Goal: Communication & Community: Answer question/provide support

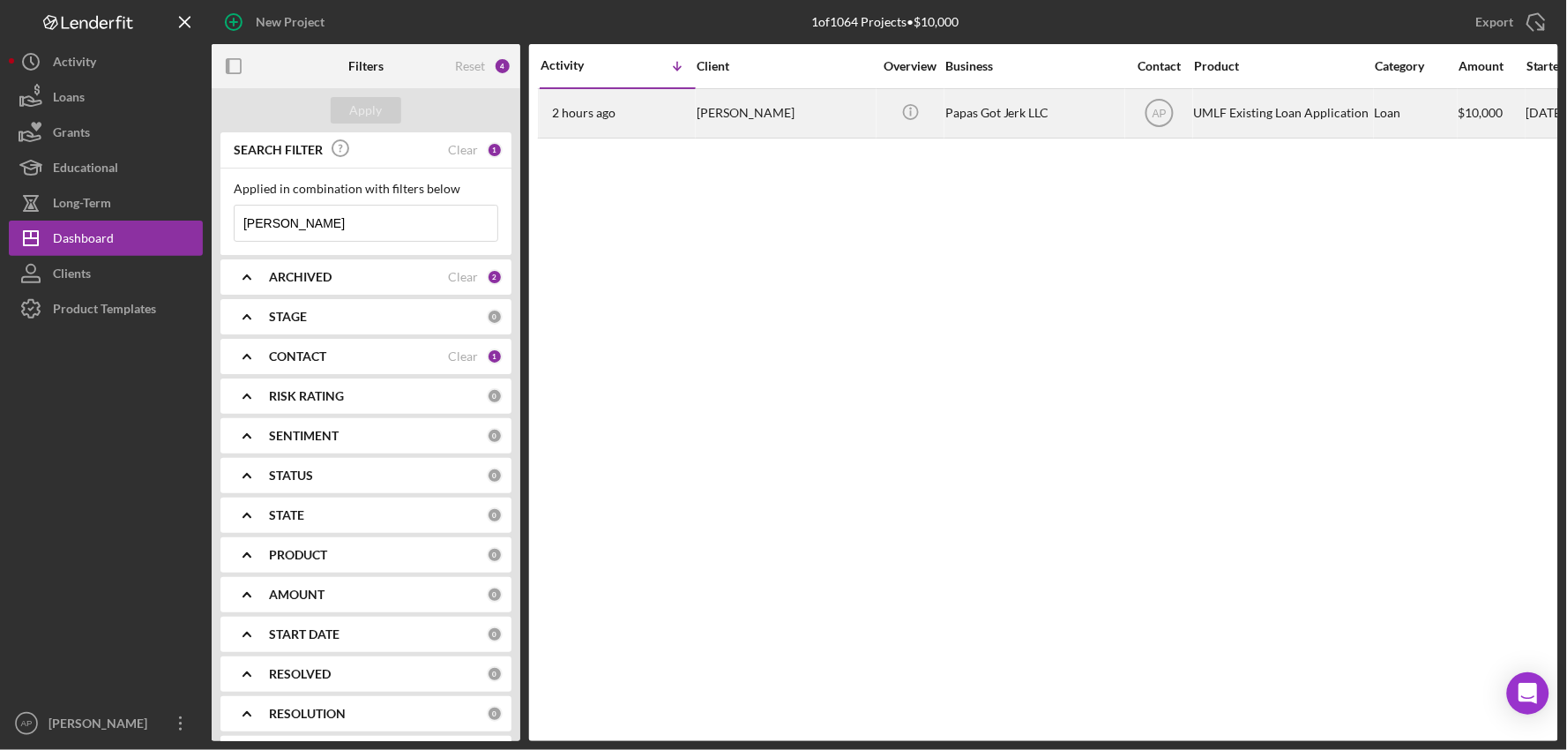
click at [1043, 131] on div "Papas Got Jerk LLC" at bounding box center [1033, 113] width 176 height 47
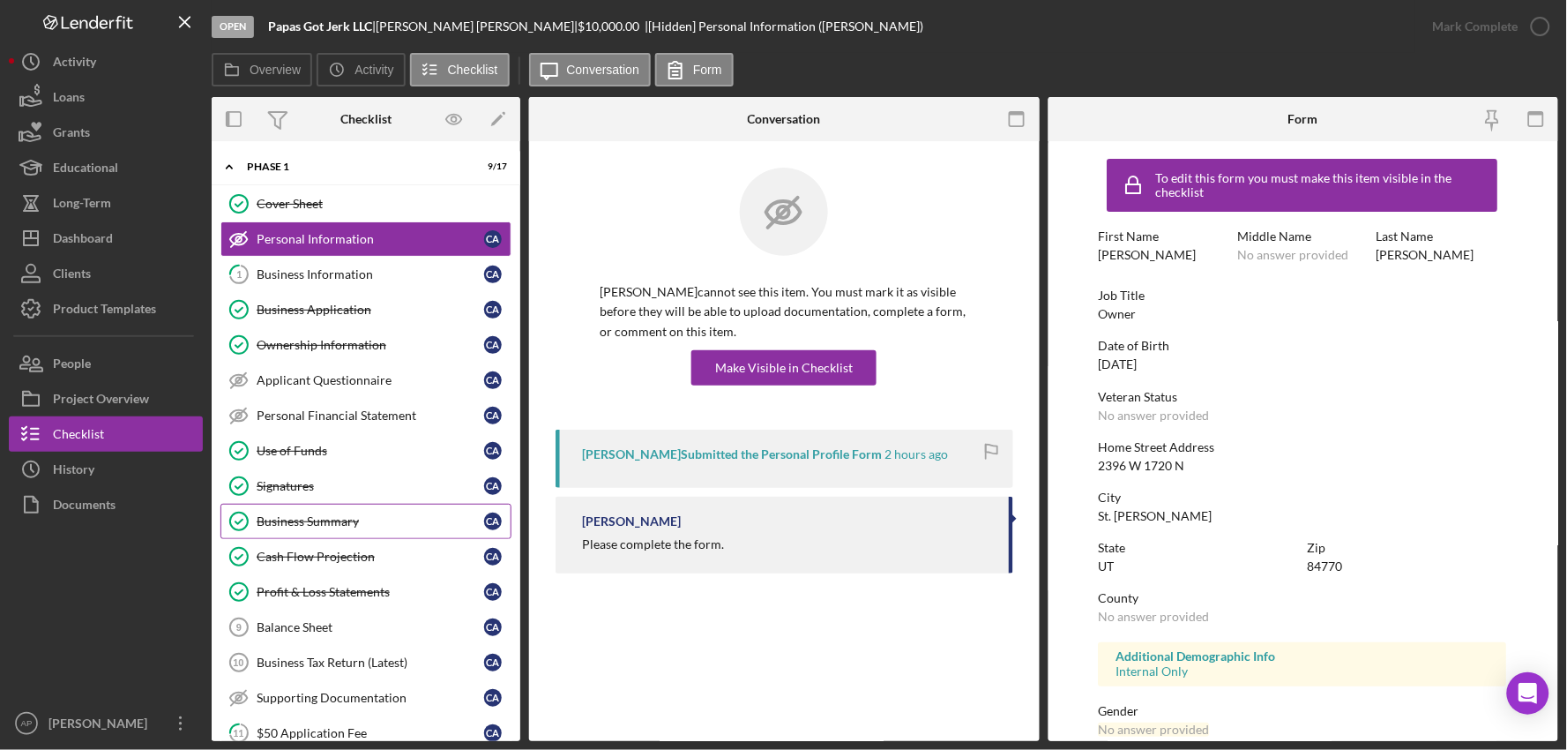
scroll to position [65, 0]
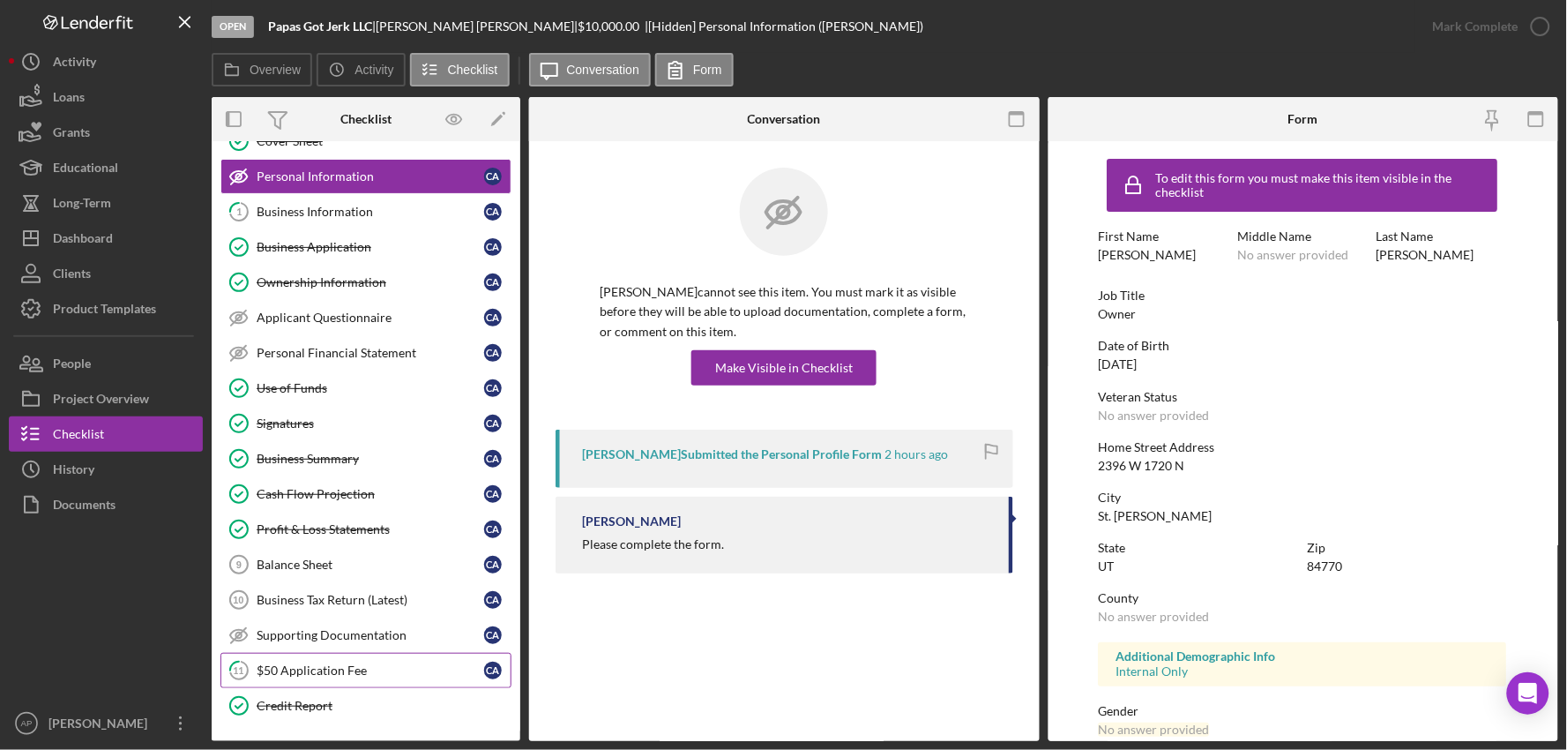
click at [302, 676] on div "$50 Application Fee" at bounding box center [371, 670] width 228 height 14
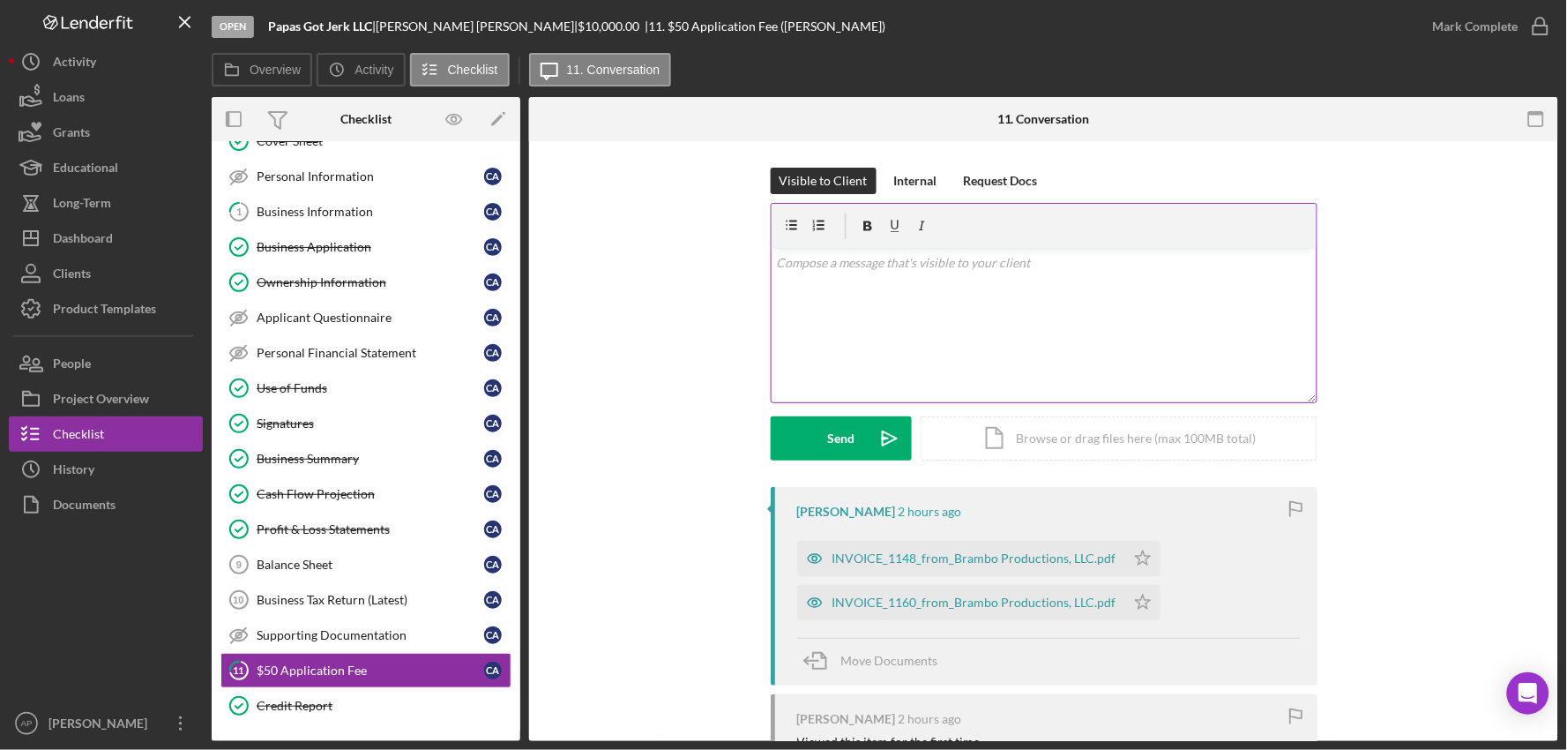
click at [871, 321] on div "v Color teal Color pink Remove color Add row above Add row below Add column bef…" at bounding box center [1044, 325] width 545 height 154
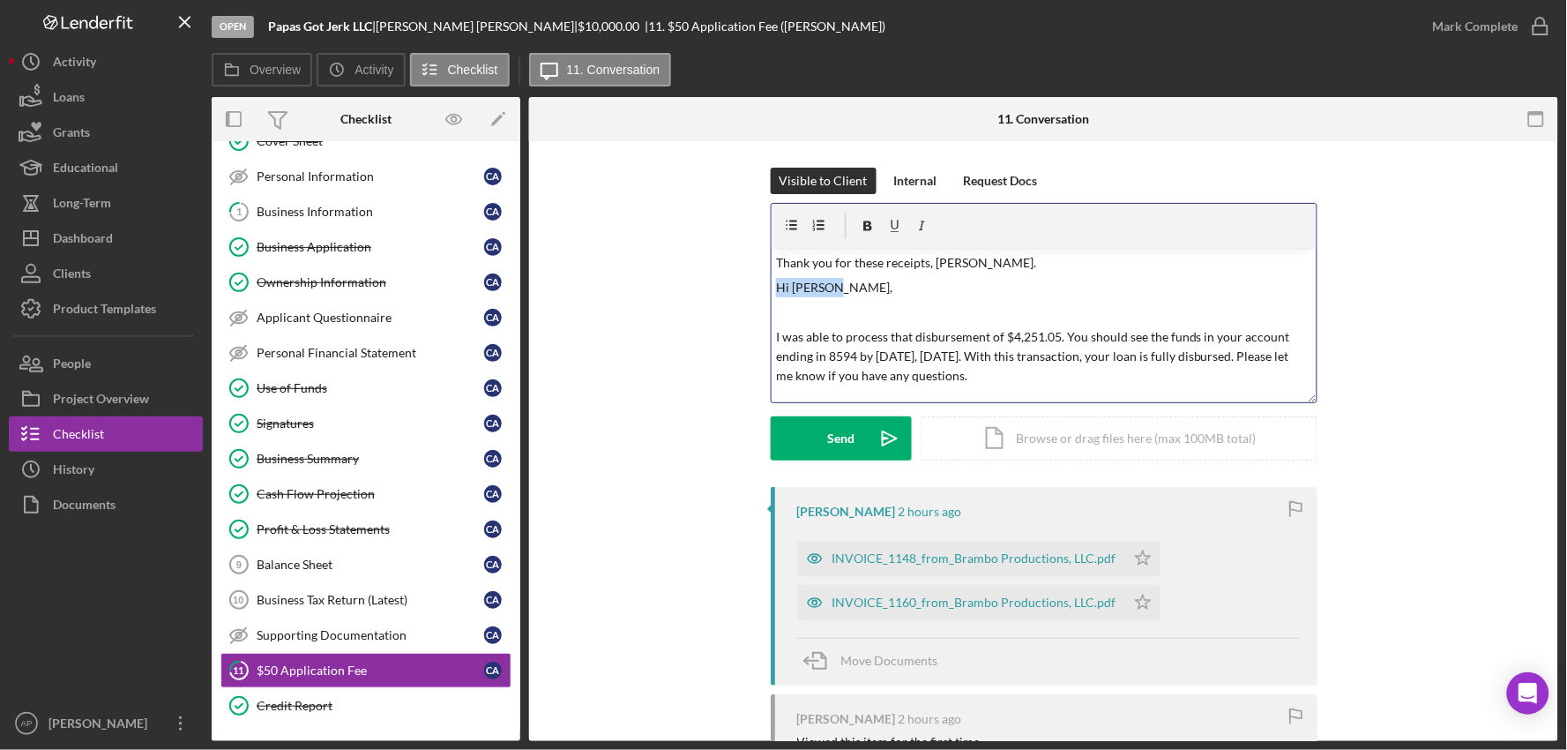
drag, startPoint x: 839, startPoint y: 291, endPoint x: 737, endPoint y: 292, distance: 101.4
click at [737, 292] on div "Visible to Client Internal Request Docs v Color teal Color pink Remove color Ad…" at bounding box center [1044, 327] width 976 height 319
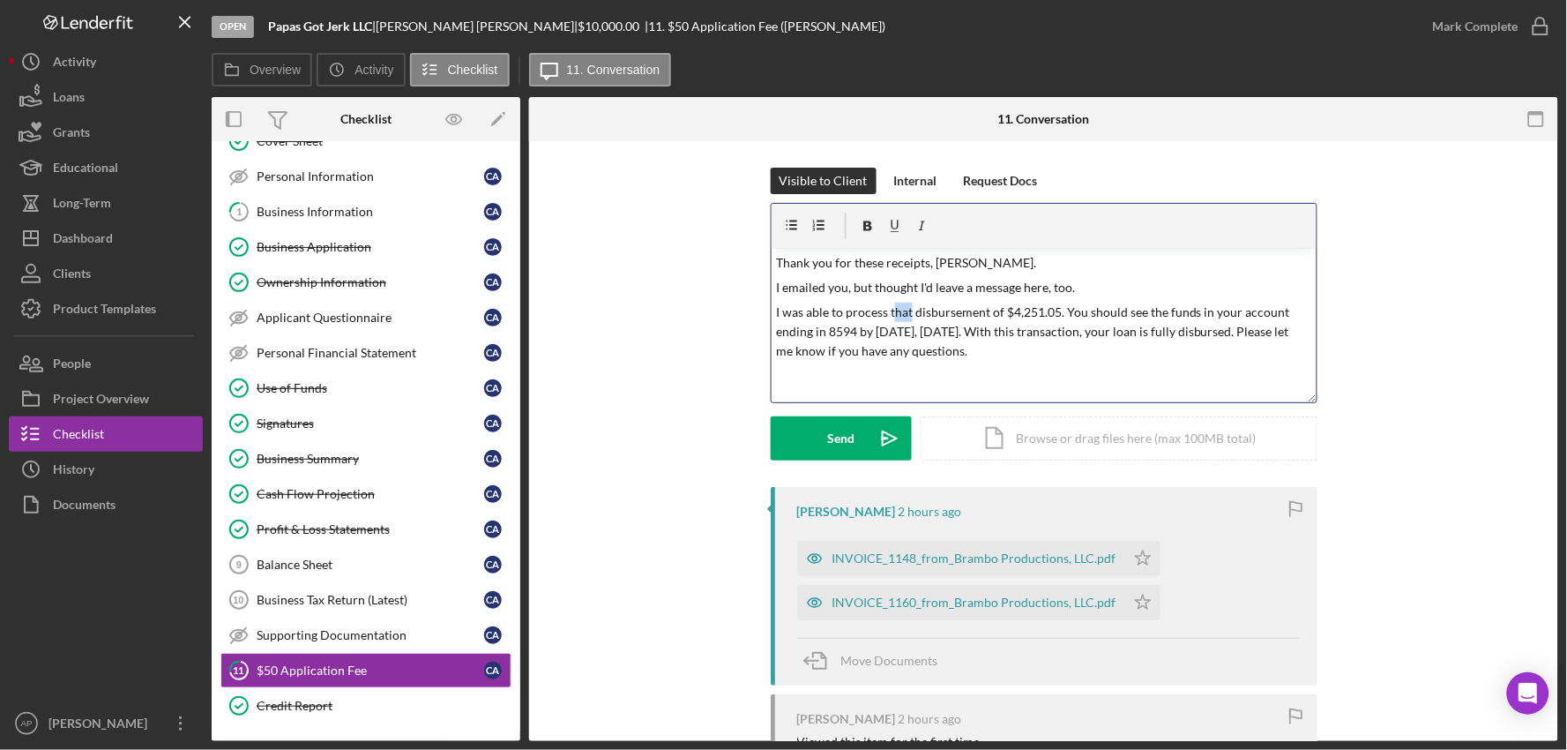
drag, startPoint x: 908, startPoint y: 310, endPoint x: 889, endPoint y: 309, distance: 19.5
click at [889, 309] on p "I was able to process that disbursement of $4,251.05. You should see the funds …" at bounding box center [1043, 332] width 535 height 59
drag, startPoint x: 982, startPoint y: 336, endPoint x: 1250, endPoint y: 327, distance: 268.3
click at [1250, 327] on p "I was able to process your disbursement of $4,251.05. You should see the funds …" at bounding box center [1043, 332] width 535 height 59
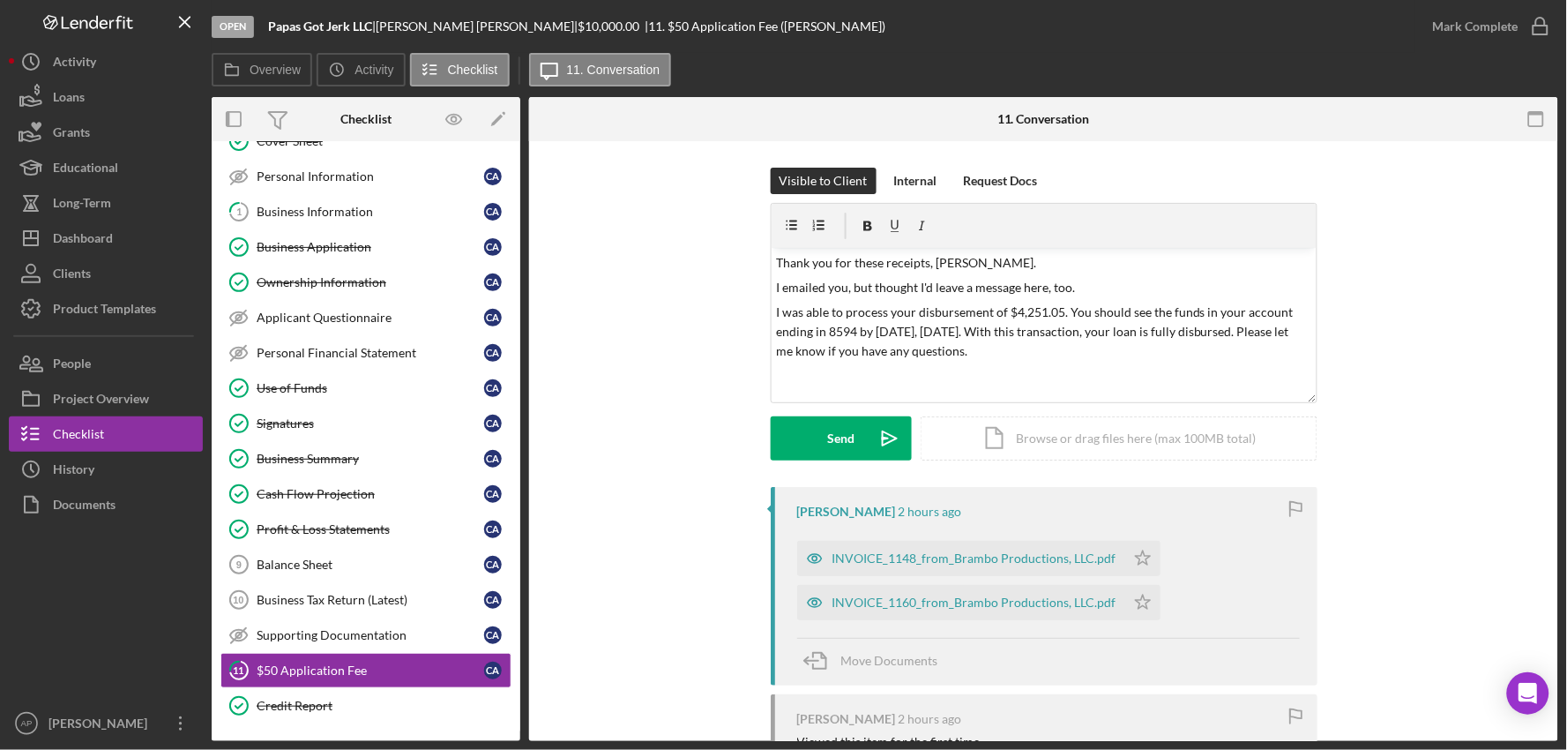
click at [1317, 331] on div "Visible to Client Internal Request Docs v Color teal Color pink Remove color Ad…" at bounding box center [1044, 327] width 976 height 319
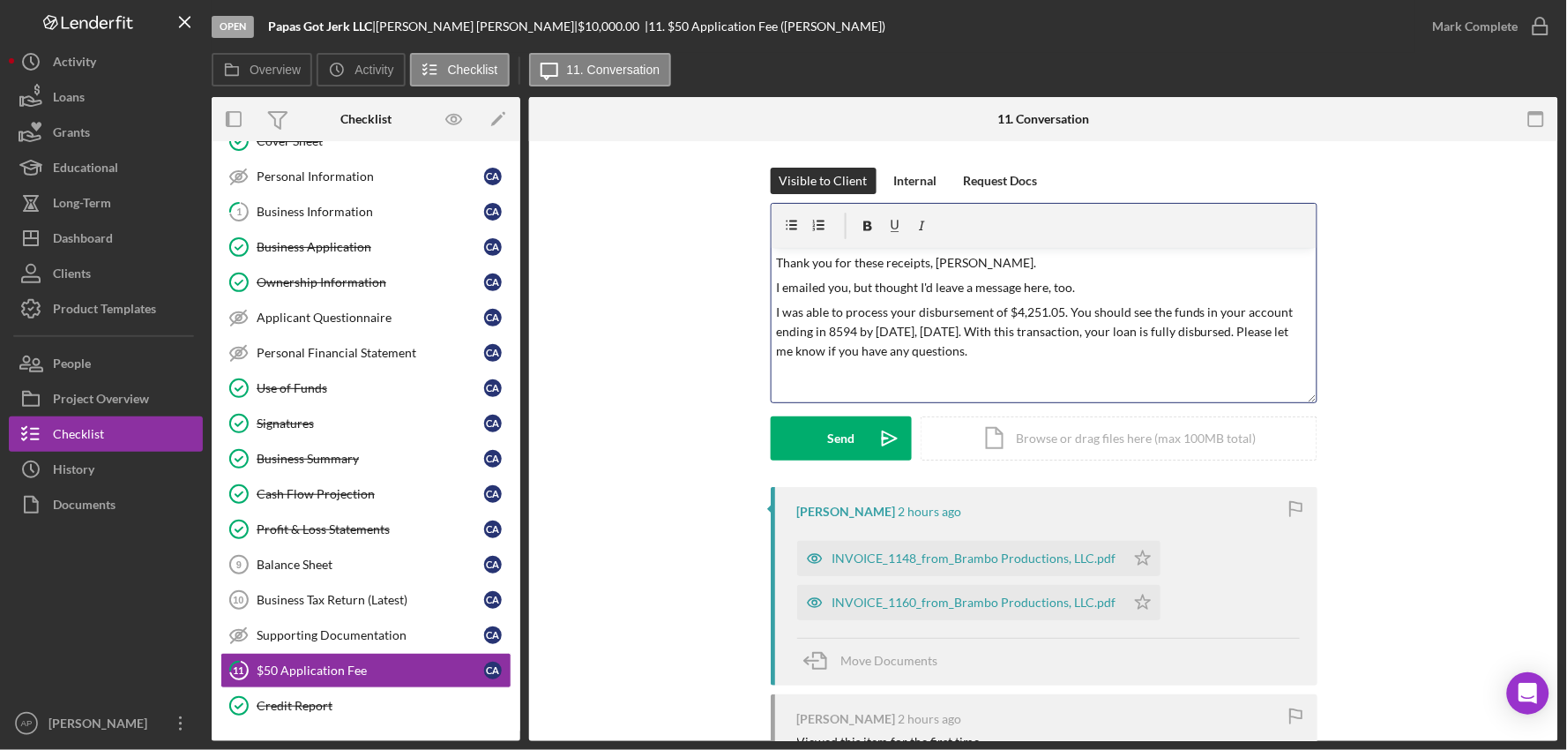
click at [963, 360] on p "I was able to process your disbursement of $4,251.05. You should see the funds …" at bounding box center [1043, 332] width 535 height 59
drag, startPoint x: 985, startPoint y: 314, endPoint x: 844, endPoint y: 304, distance: 141.4
click at [844, 304] on p "I was able to process your disbursement of $4,251.05. You should see the funds …" at bounding box center [1043, 332] width 535 height 59
click at [1032, 311] on p "I was able to get your disbursement of $4,251.05. You should see the funds in y…" at bounding box center [1043, 332] width 535 height 59
click at [823, 432] on button "Send Icon/icon-invite-send" at bounding box center [841, 438] width 141 height 44
